Goal: Information Seeking & Learning: Find specific fact

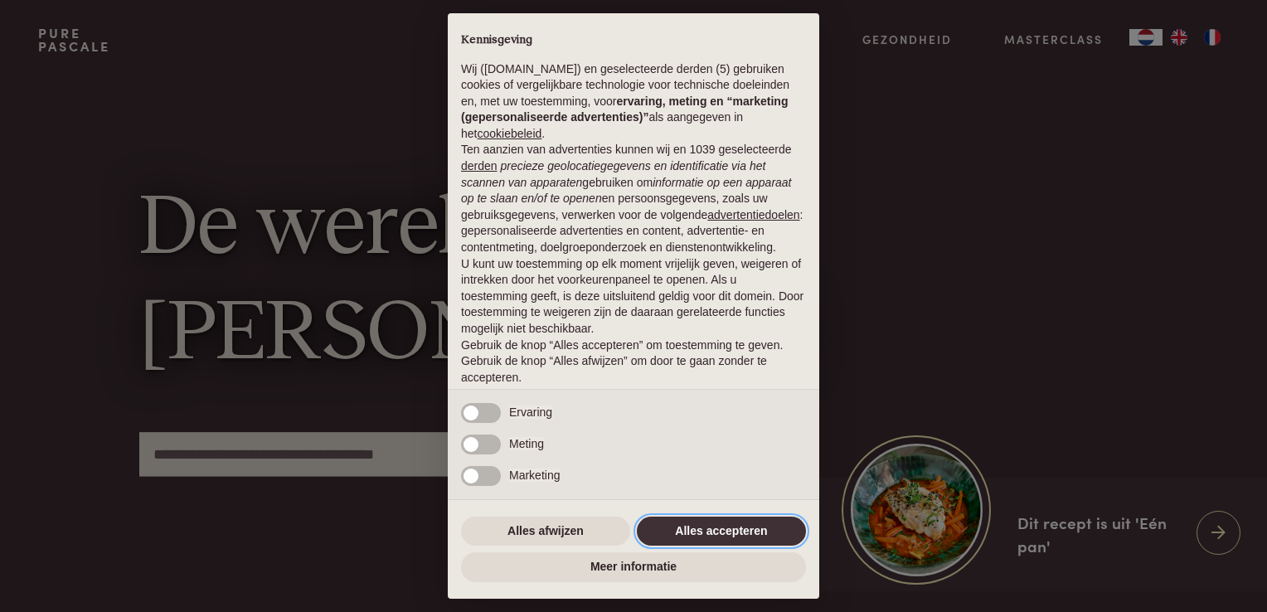
click at [716, 528] on button "Alles accepteren" at bounding box center [721, 532] width 169 height 30
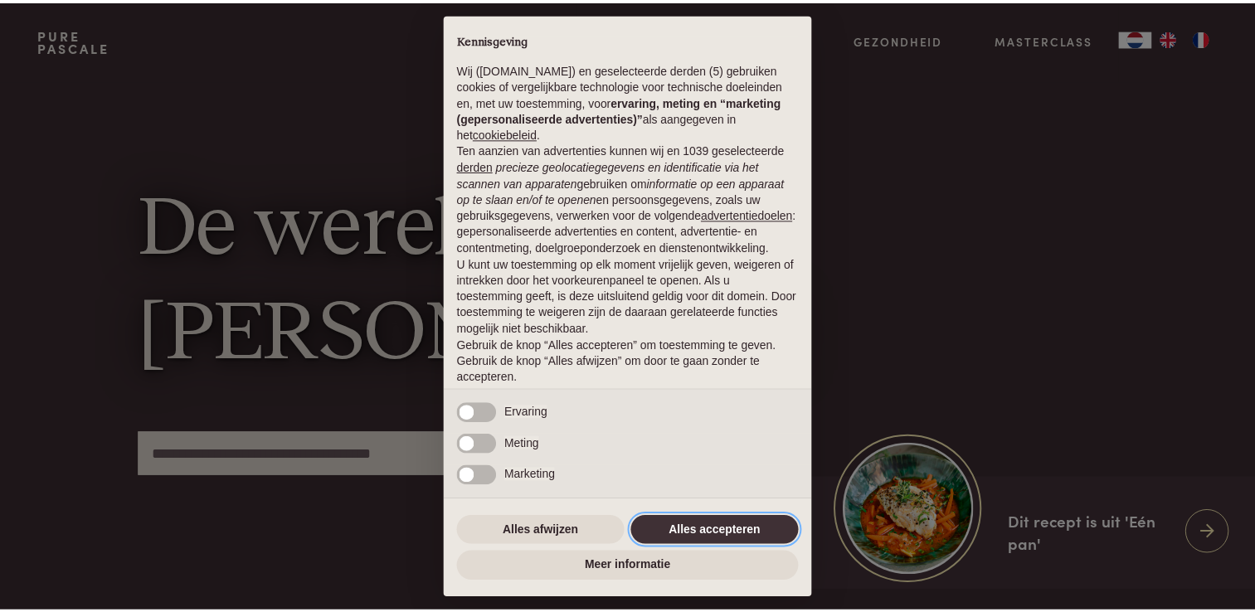
scroll to position [54, 0]
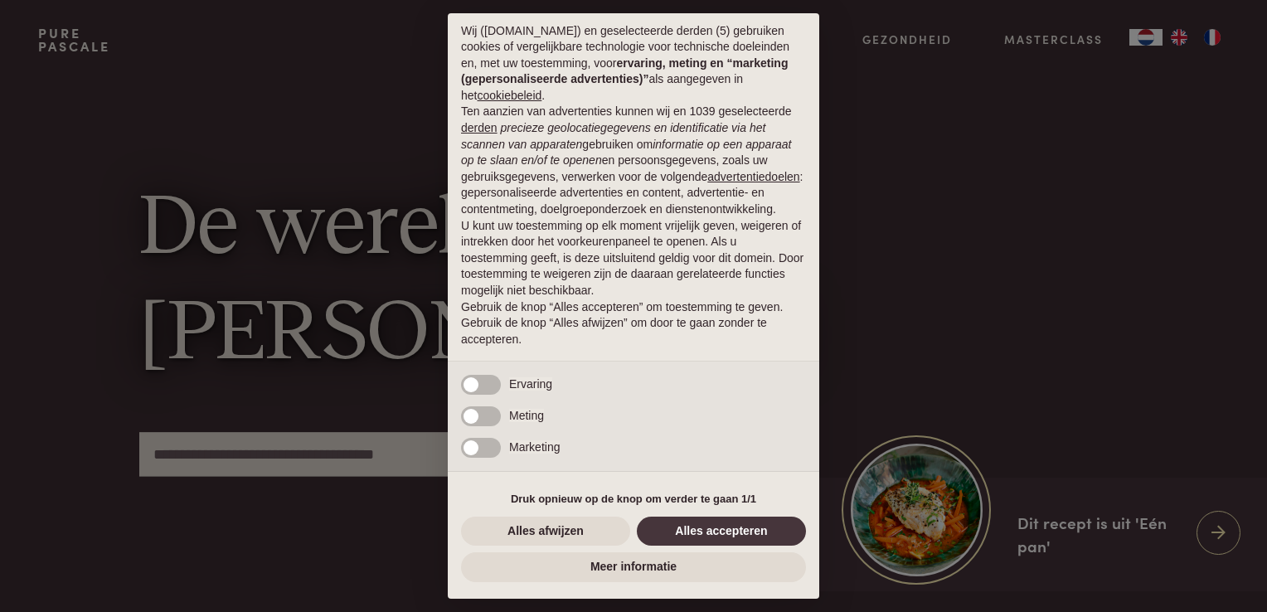
click at [293, 454] on div "× Kennisgeving Wij ([DOMAIN_NAME]) en geselecteerde derden (5) gebruiken cookie…" at bounding box center [633, 306] width 1267 height 612
click at [686, 532] on button "Alles accepteren" at bounding box center [721, 532] width 169 height 30
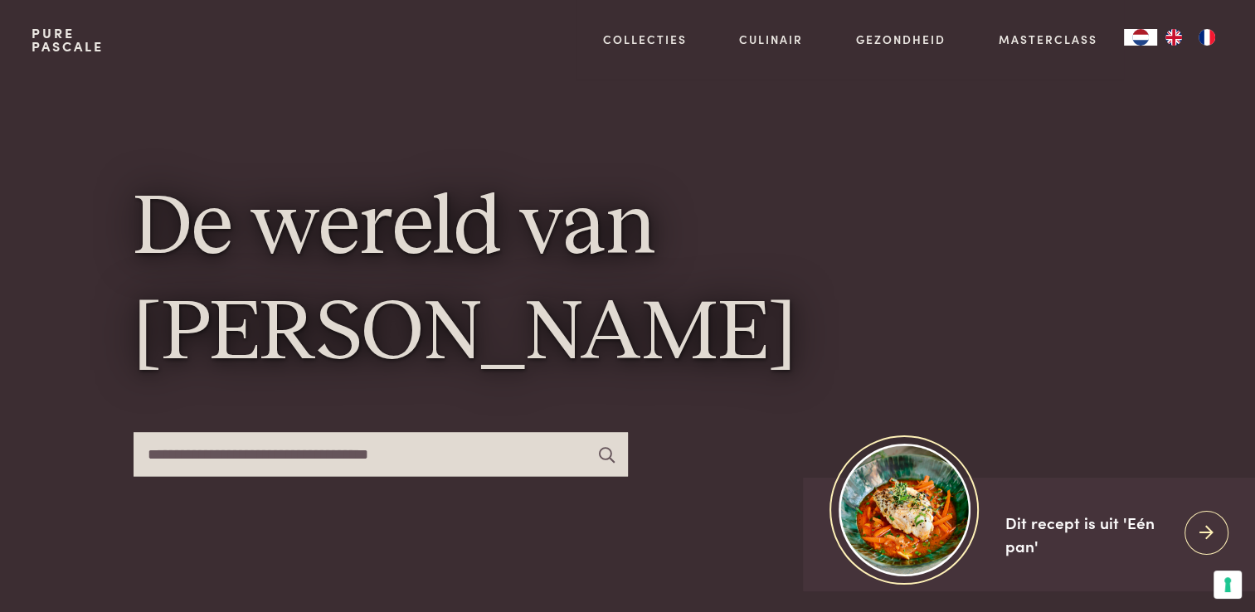
click at [350, 464] on input "text" at bounding box center [381, 454] width 494 height 44
type input "****"
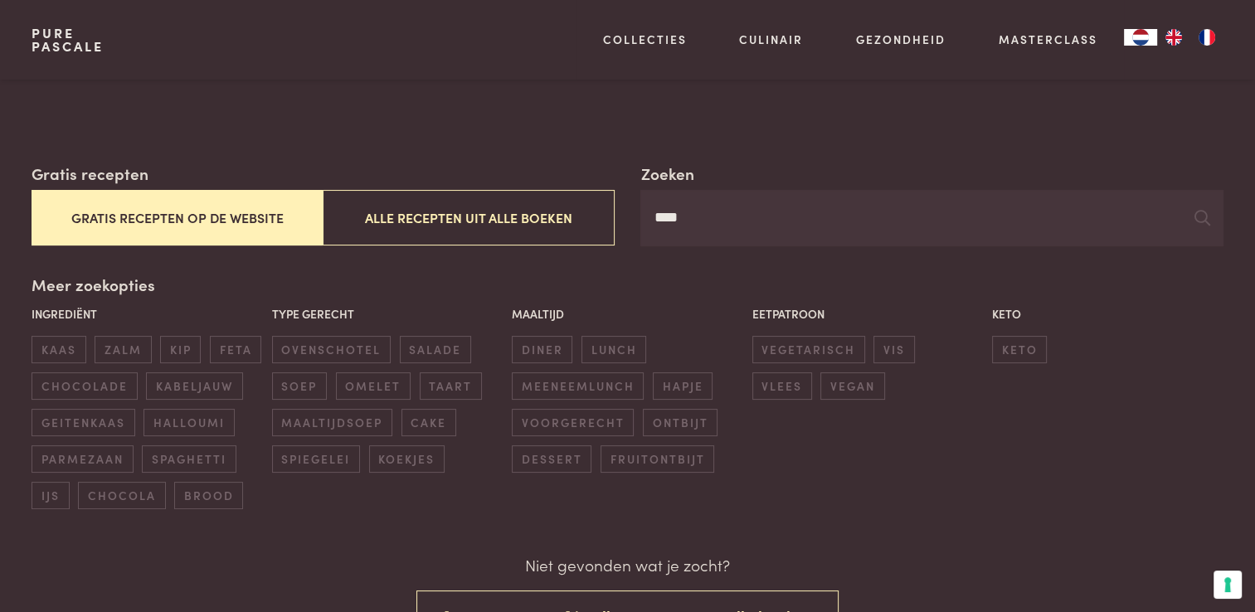
scroll to position [166, 0]
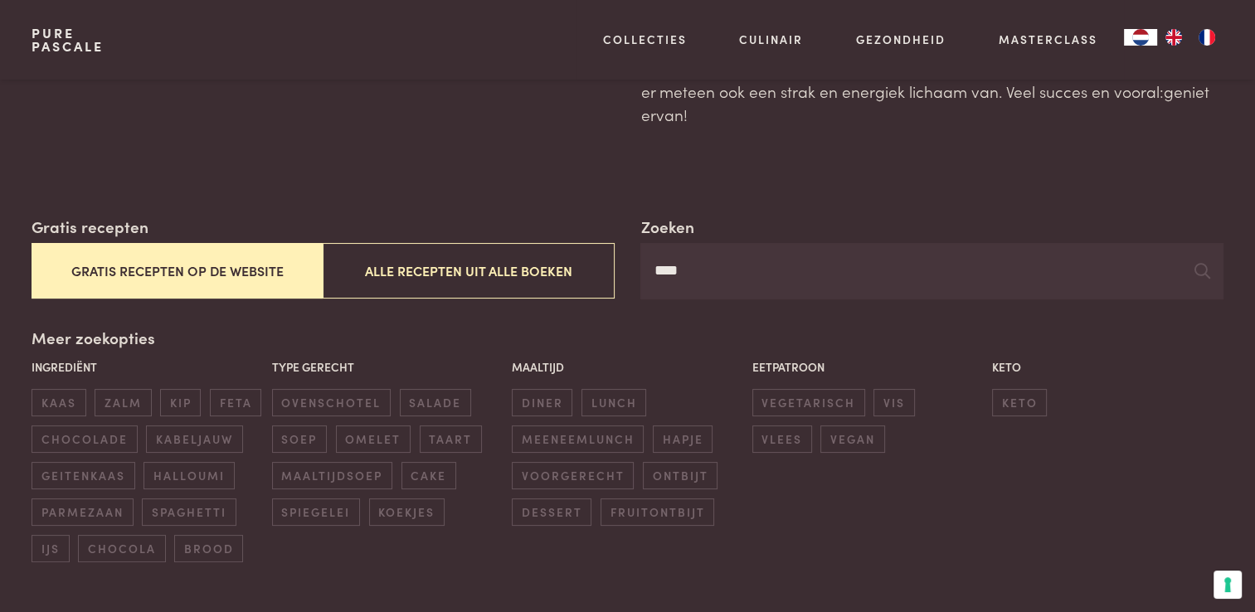
click at [726, 273] on input "****" at bounding box center [931, 271] width 582 height 56
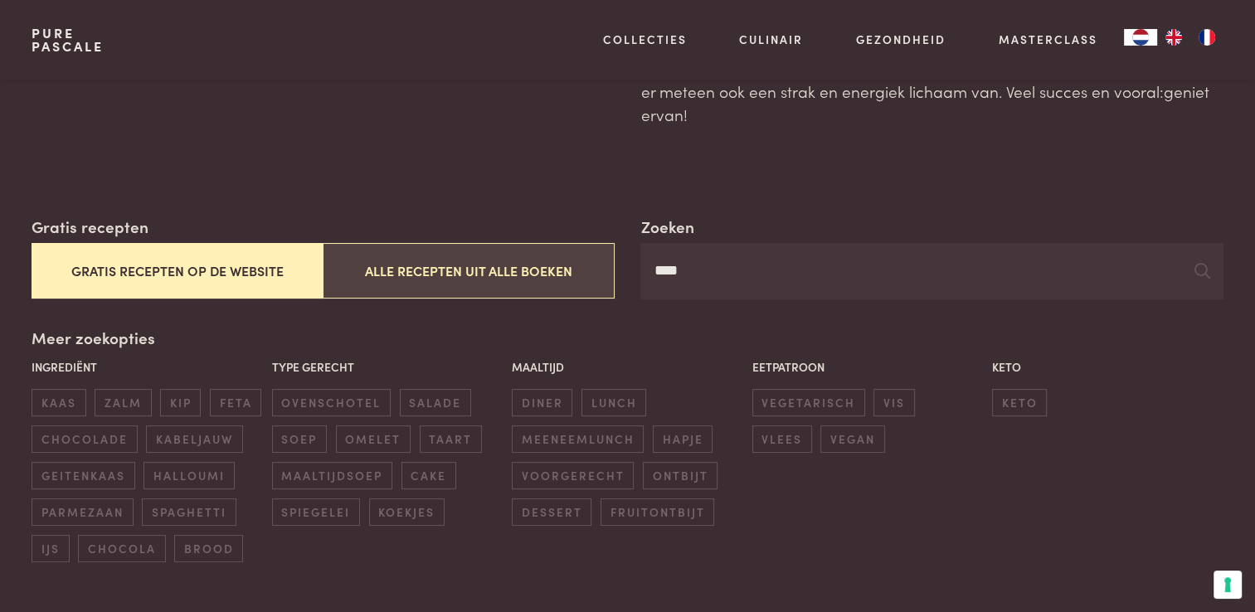
click at [419, 274] on button "Alle recepten uit alle boeken" at bounding box center [468, 271] width 291 height 56
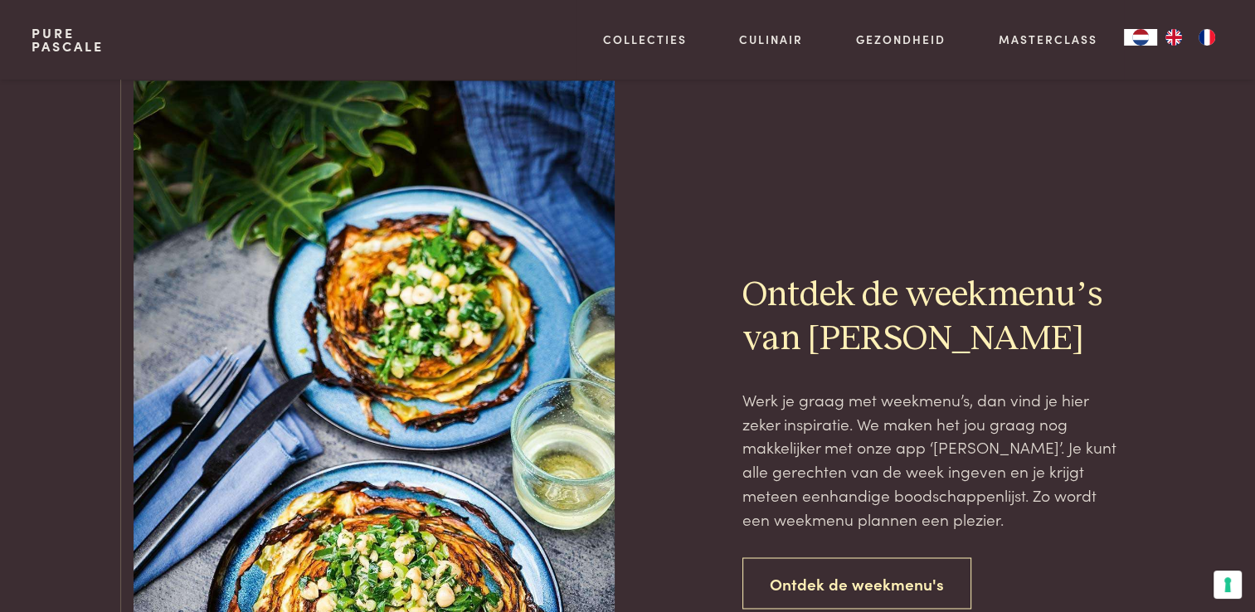
scroll to position [2288, 0]
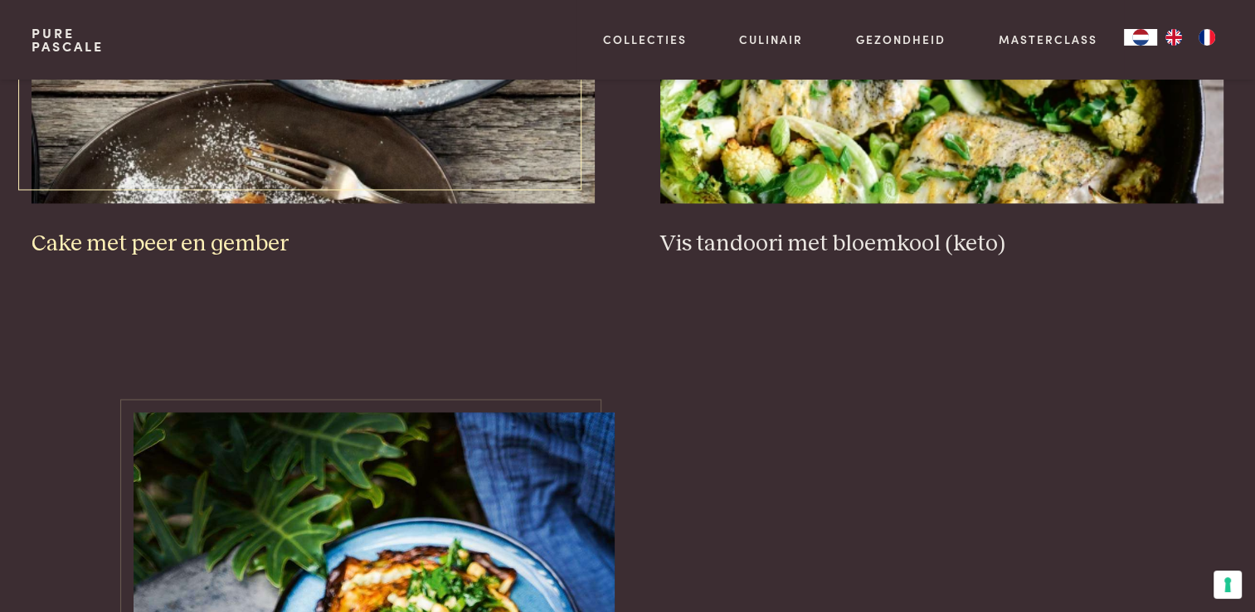
click at [242, 240] on h3 "Cake met peer en gember" at bounding box center [313, 244] width 562 height 29
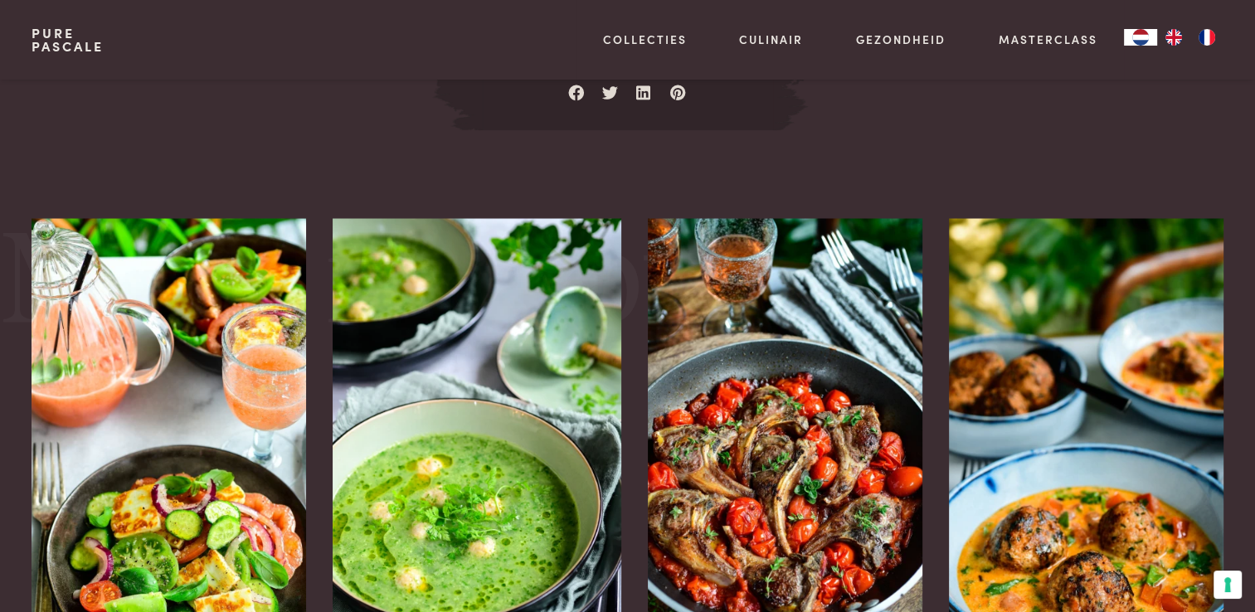
scroll to position [2239, 0]
